Goal: Find specific page/section: Find specific page/section

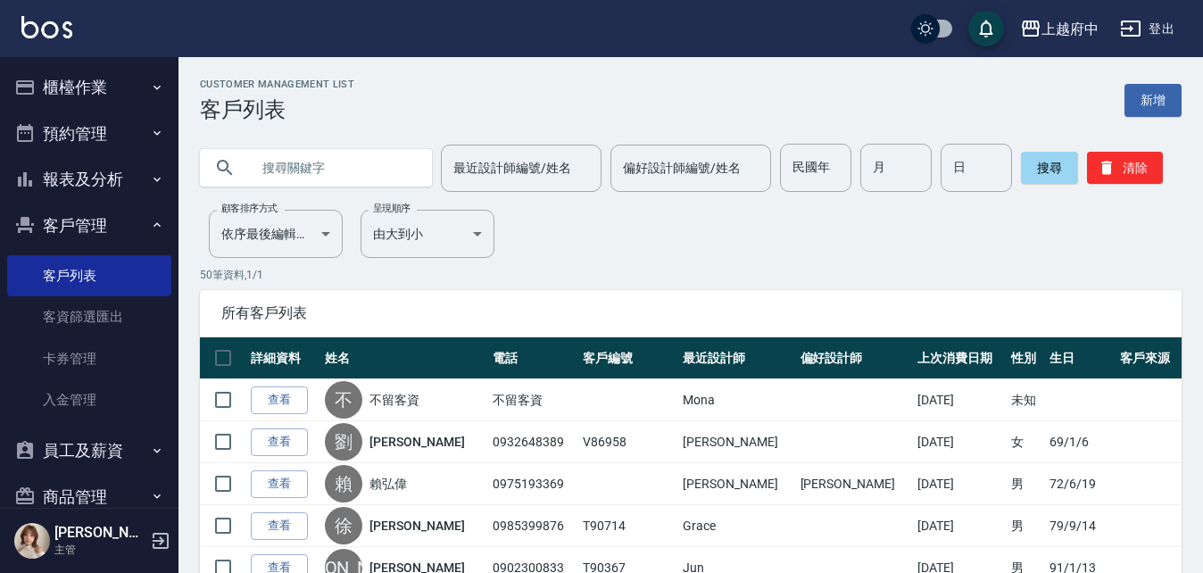
click at [294, 173] on input "text" at bounding box center [334, 168] width 168 height 48
type input "0988022351"
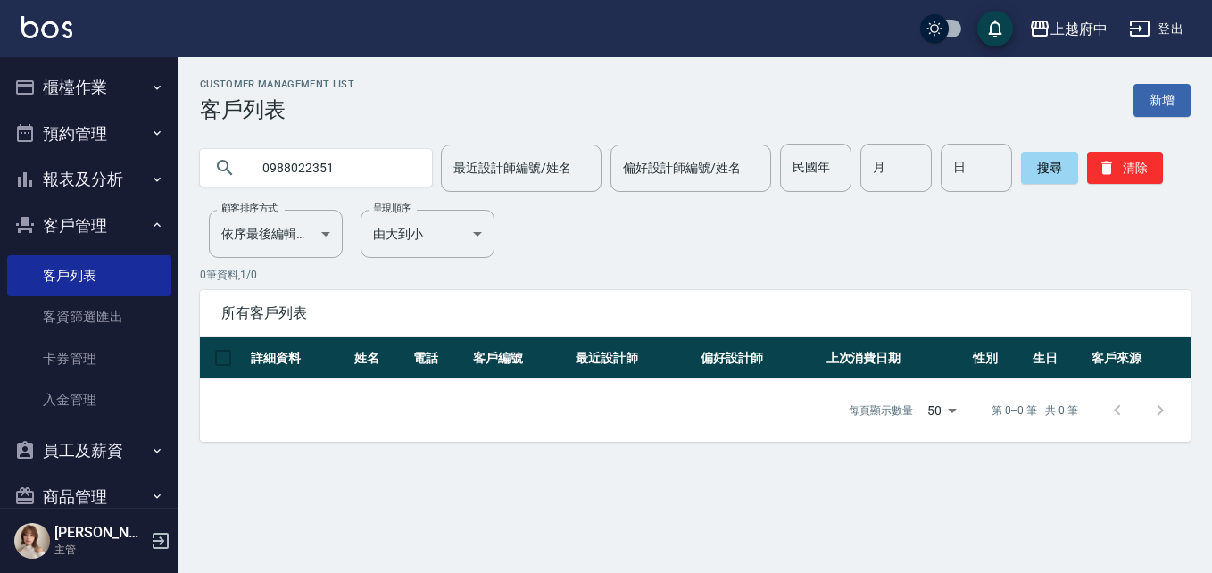
click at [1094, 221] on div "Customer Management List 客戶列表 新增 0988022351 最近設計師編號/姓名 最近設計師編號/姓名 偏好設計師編號/姓名 偏好…" at bounding box center [694, 260] width 1033 height 363
click at [1108, 176] on icon "button" at bounding box center [1106, 168] width 18 height 18
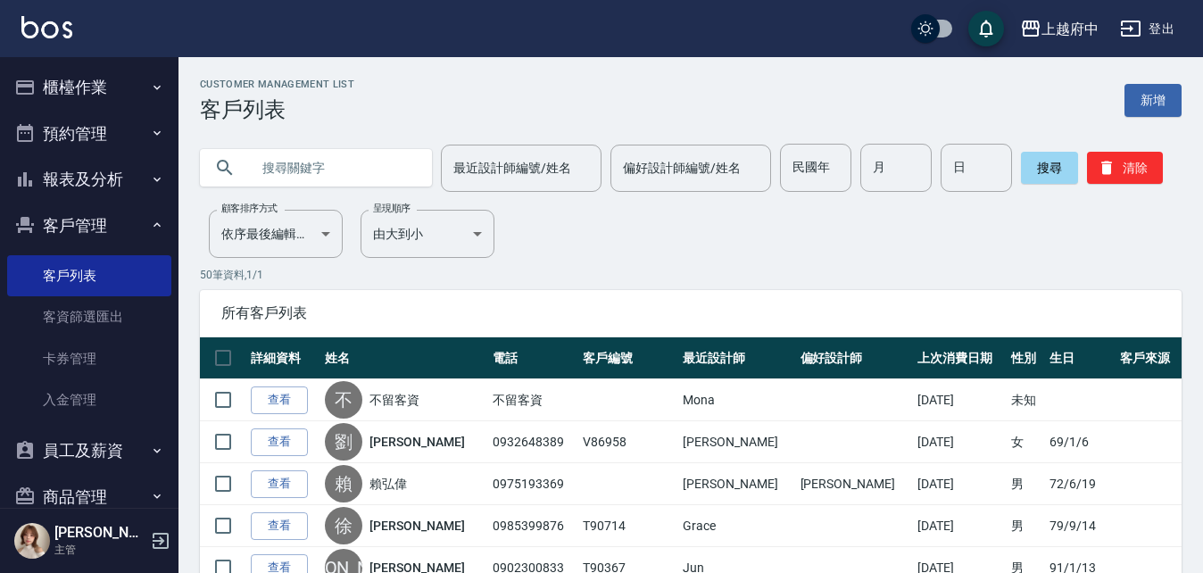
click at [296, 170] on input "text" at bounding box center [334, 168] width 168 height 48
paste input "0928513709"
type input "0928513709"
click at [1042, 165] on button "搜尋" at bounding box center [1049, 168] width 57 height 32
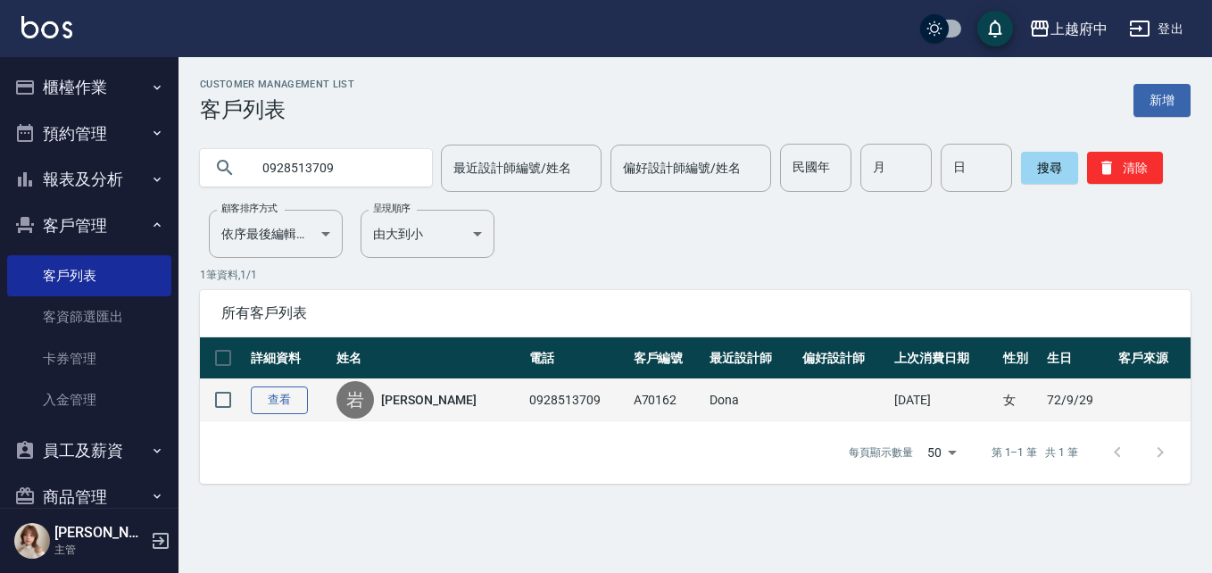
click at [294, 402] on link "查看" at bounding box center [279, 400] width 57 height 28
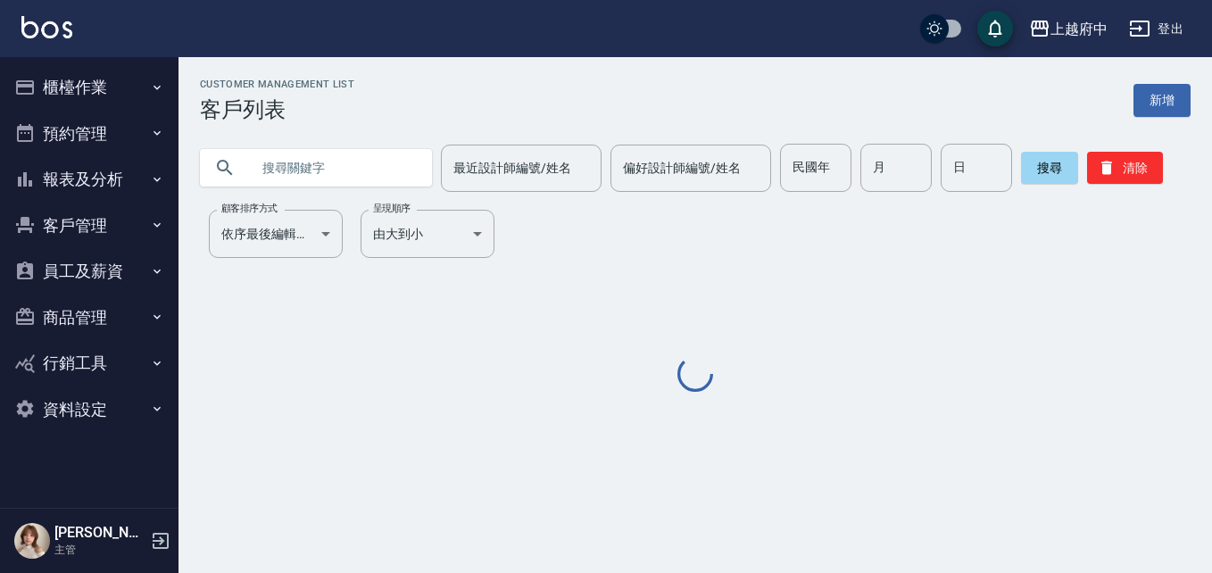
click at [312, 169] on input "text" at bounding box center [334, 168] width 168 height 48
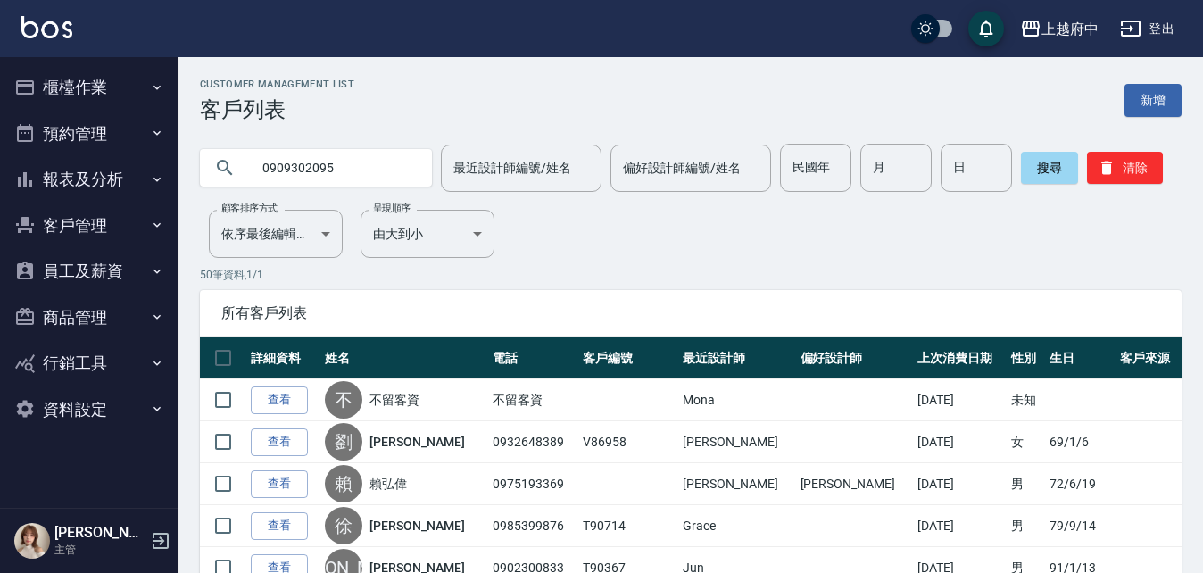
type input "0909302095"
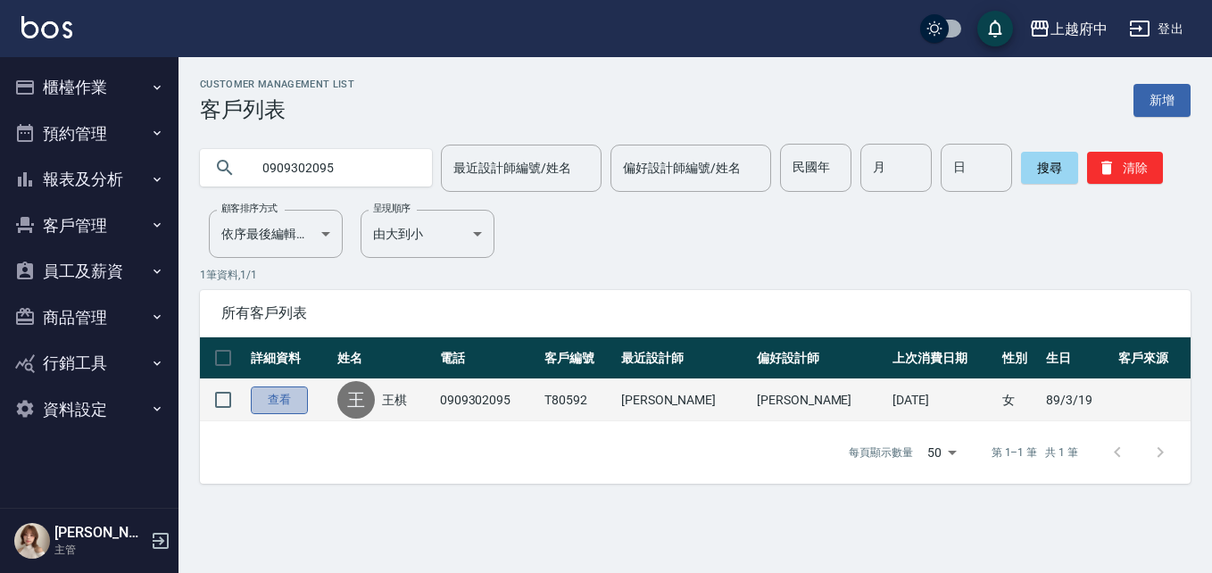
click at [279, 396] on link "查看" at bounding box center [279, 400] width 57 height 28
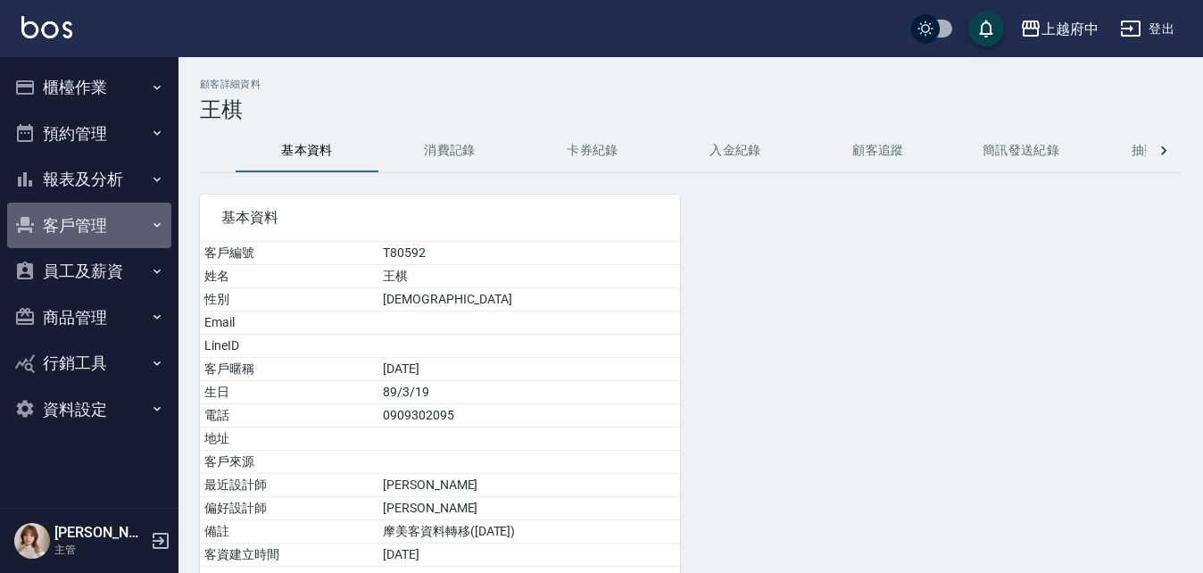
click at [62, 220] on button "客戶管理" at bounding box center [89, 226] width 164 height 46
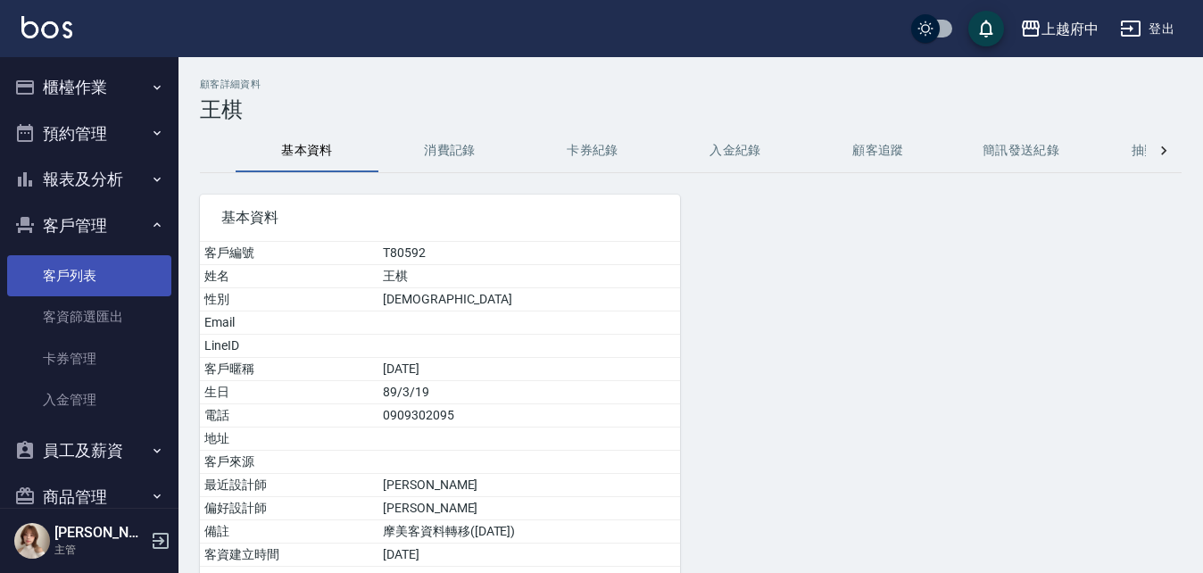
click at [65, 280] on link "客戶列表" at bounding box center [89, 275] width 164 height 41
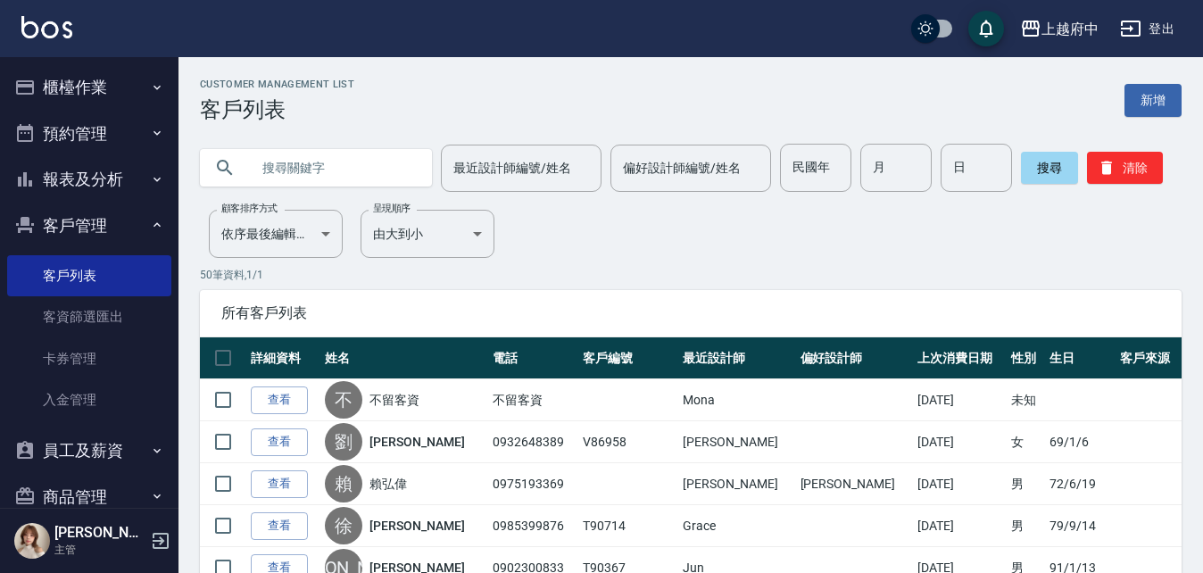
click at [306, 168] on input "text" at bounding box center [334, 168] width 168 height 48
type input "0921202688"
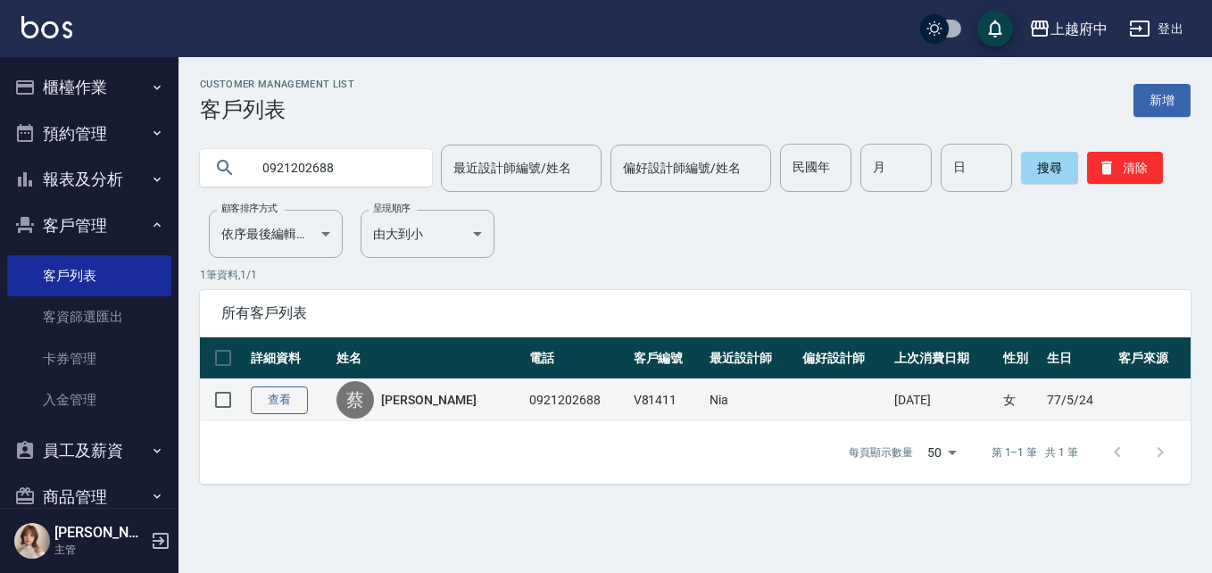
click at [277, 399] on link "查看" at bounding box center [279, 400] width 57 height 28
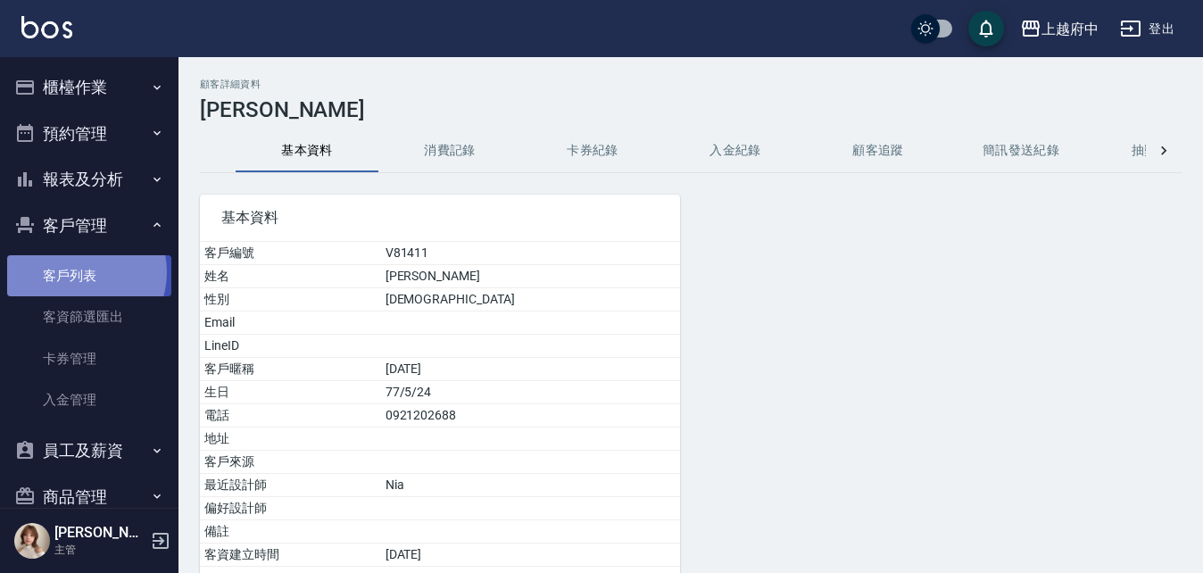
click at [78, 272] on link "客戶列表" at bounding box center [89, 275] width 164 height 41
